Goal: Information Seeking & Learning: Check status

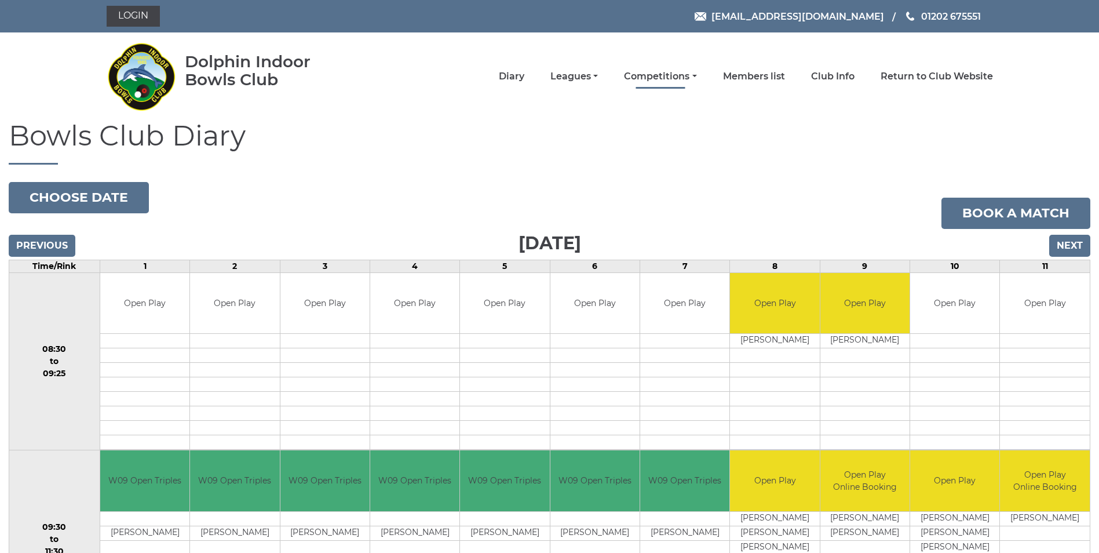
click at [691, 81] on link "Competitions" at bounding box center [660, 76] width 72 height 13
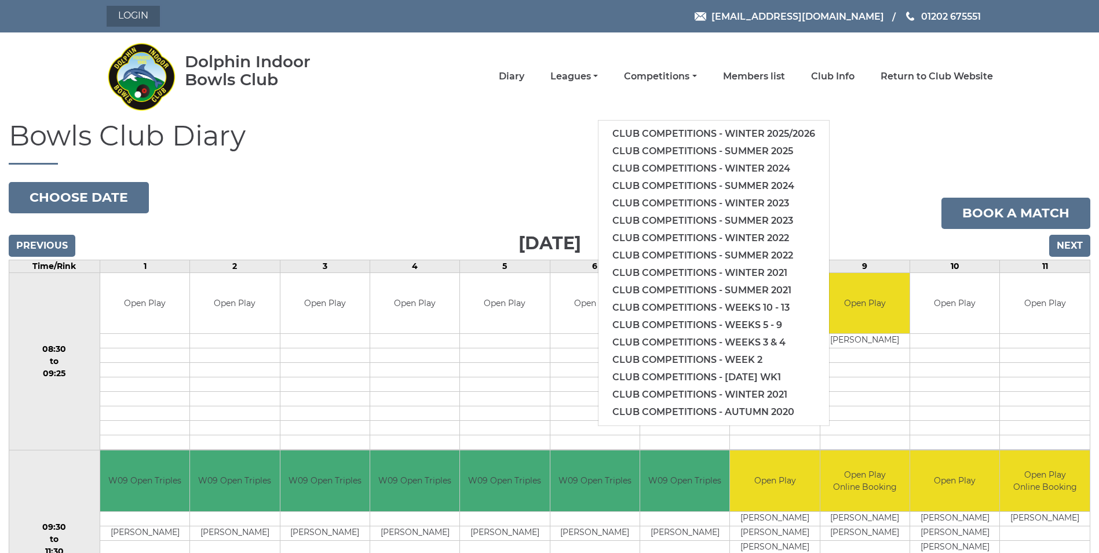
click at [137, 18] on link "Login" at bounding box center [133, 16] width 53 height 21
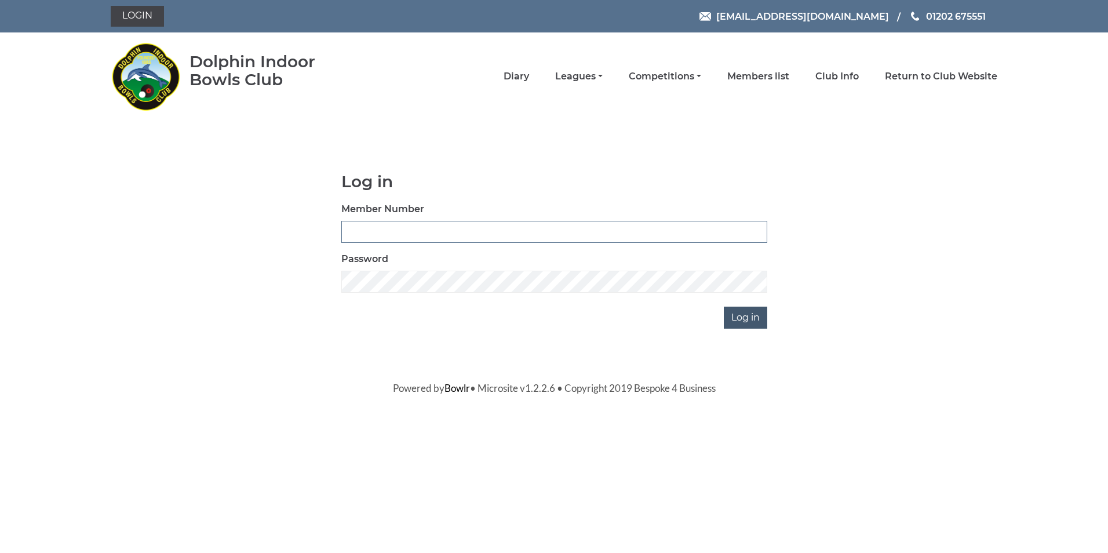
type input "4099"
click at [746, 308] on input "Log in" at bounding box center [745, 318] width 43 height 22
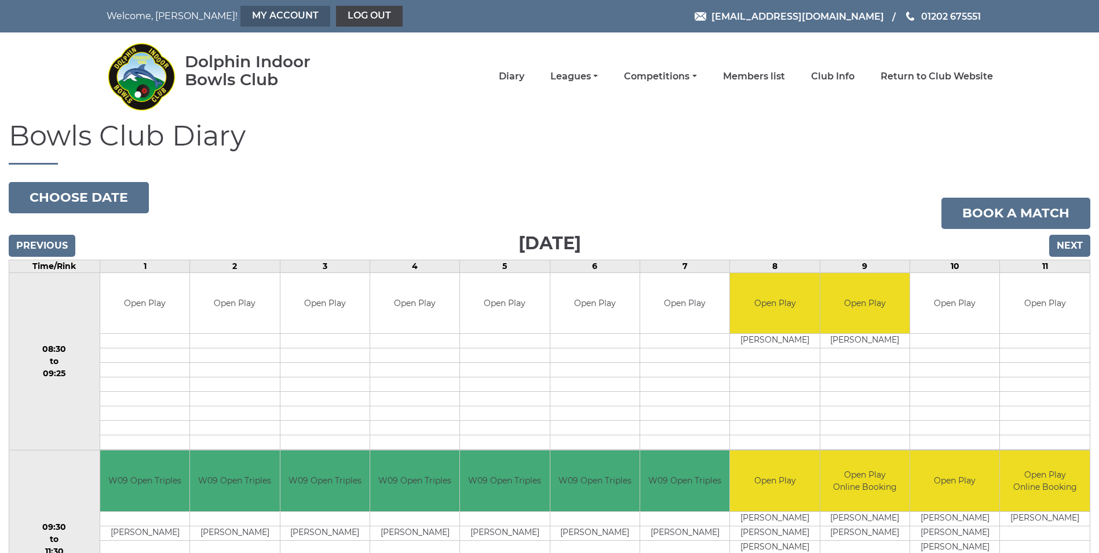
click at [254, 20] on link "My Account" at bounding box center [285, 16] width 90 height 21
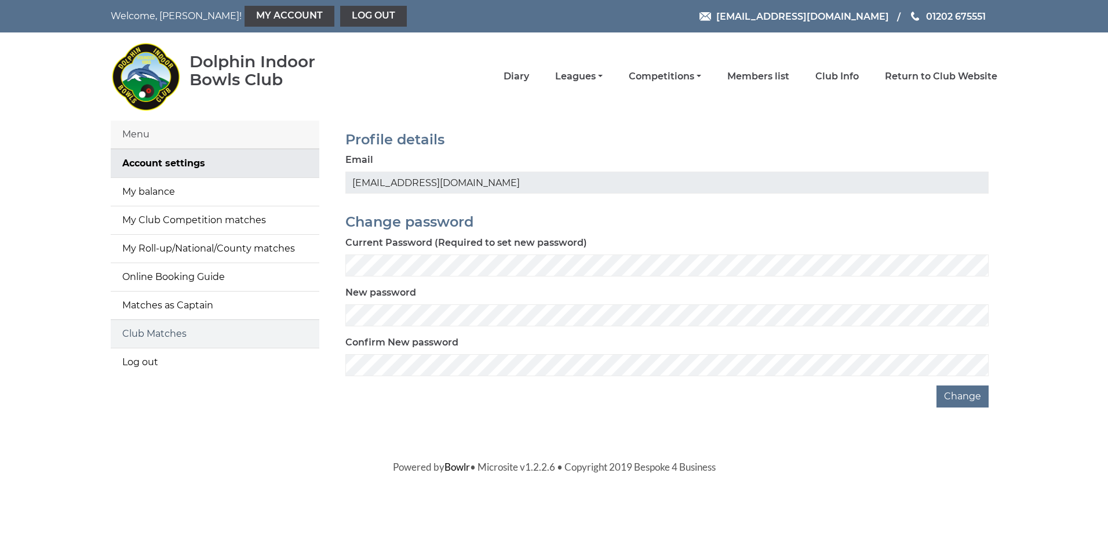
click at [176, 329] on link "Club Matches" at bounding box center [215, 334] width 209 height 28
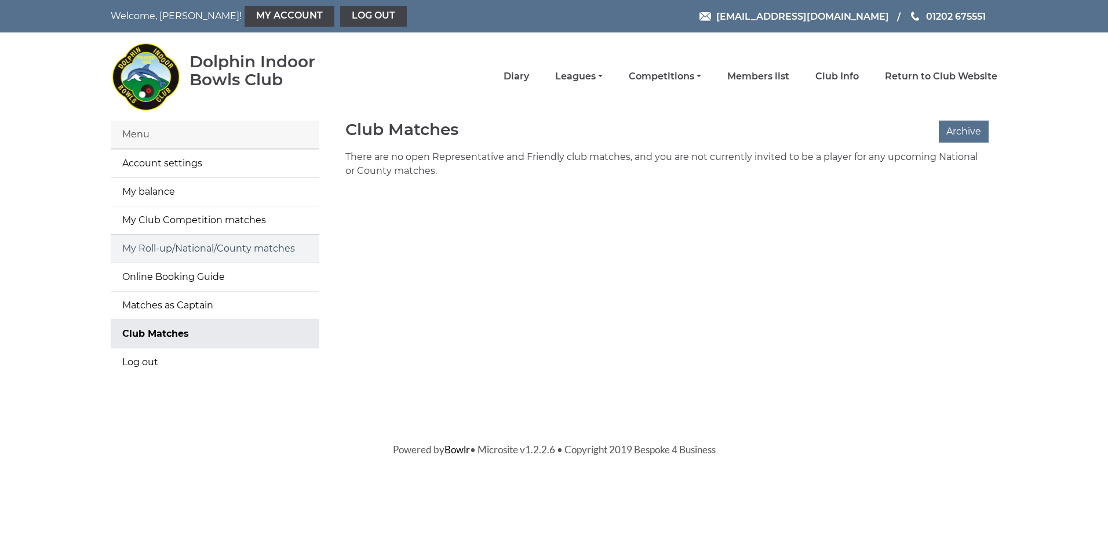
click at [196, 257] on link "My Roll-up/National/County matches" at bounding box center [215, 249] width 209 height 28
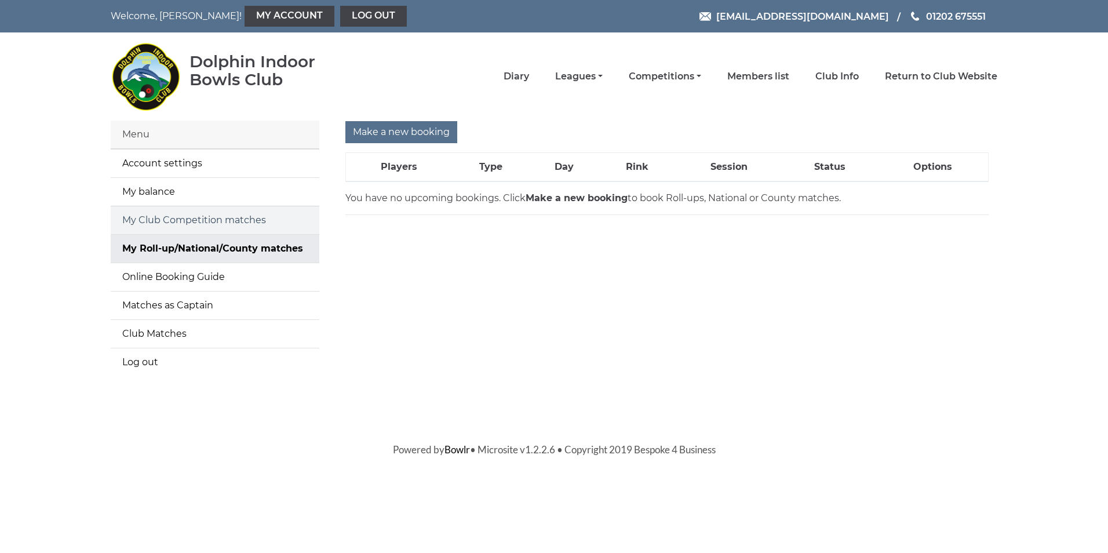
click at [207, 225] on link "My Club Competition matches" at bounding box center [215, 220] width 209 height 28
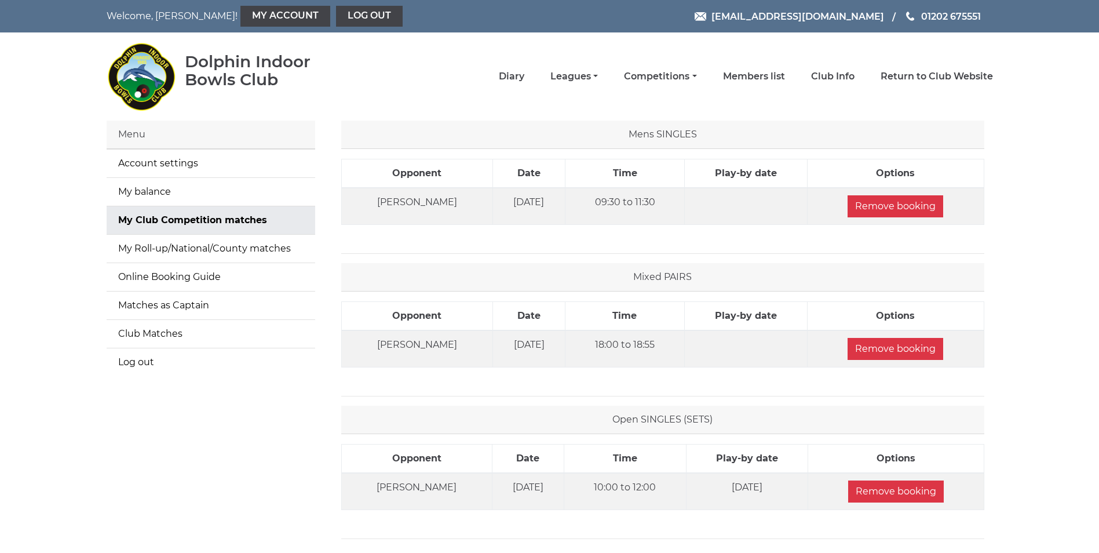
click at [402, 201] on td "[PERSON_NAME]" at bounding box center [416, 206] width 151 height 37
click at [681, 72] on link "Competitions" at bounding box center [660, 77] width 72 height 13
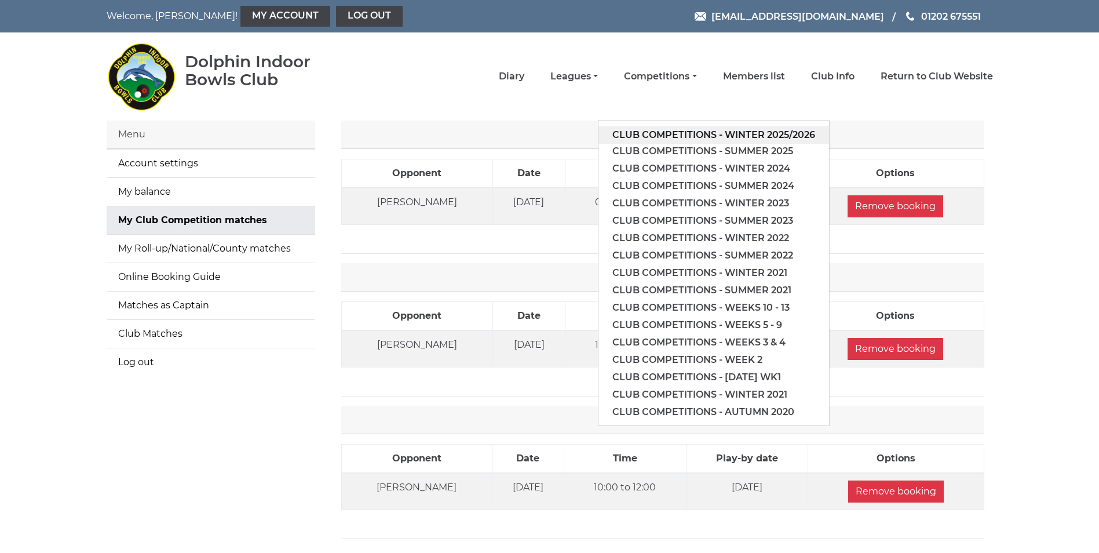
click at [701, 134] on link "Club competitions - Winter 2025/2026" at bounding box center [714, 134] width 231 height 17
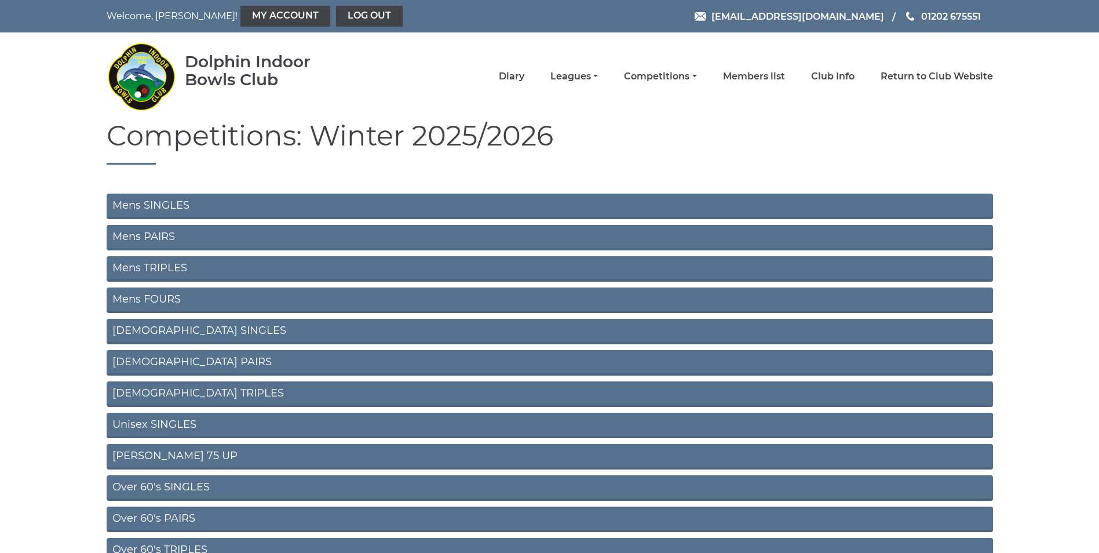
click at [161, 202] on link "Mens SINGLES" at bounding box center [550, 206] width 887 height 25
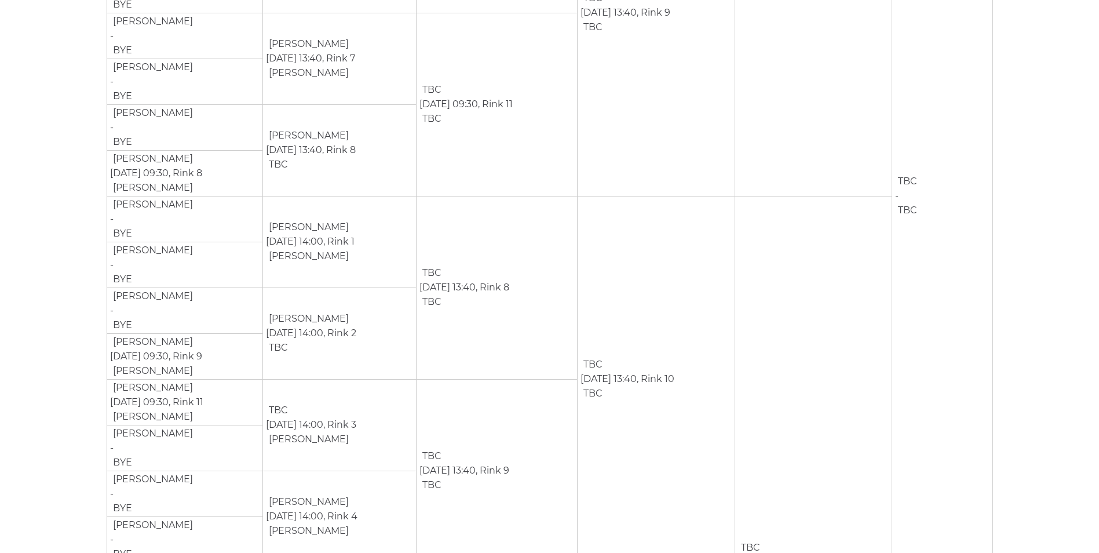
scroll to position [827, 0]
